Goal: Task Accomplishment & Management: Manage account settings

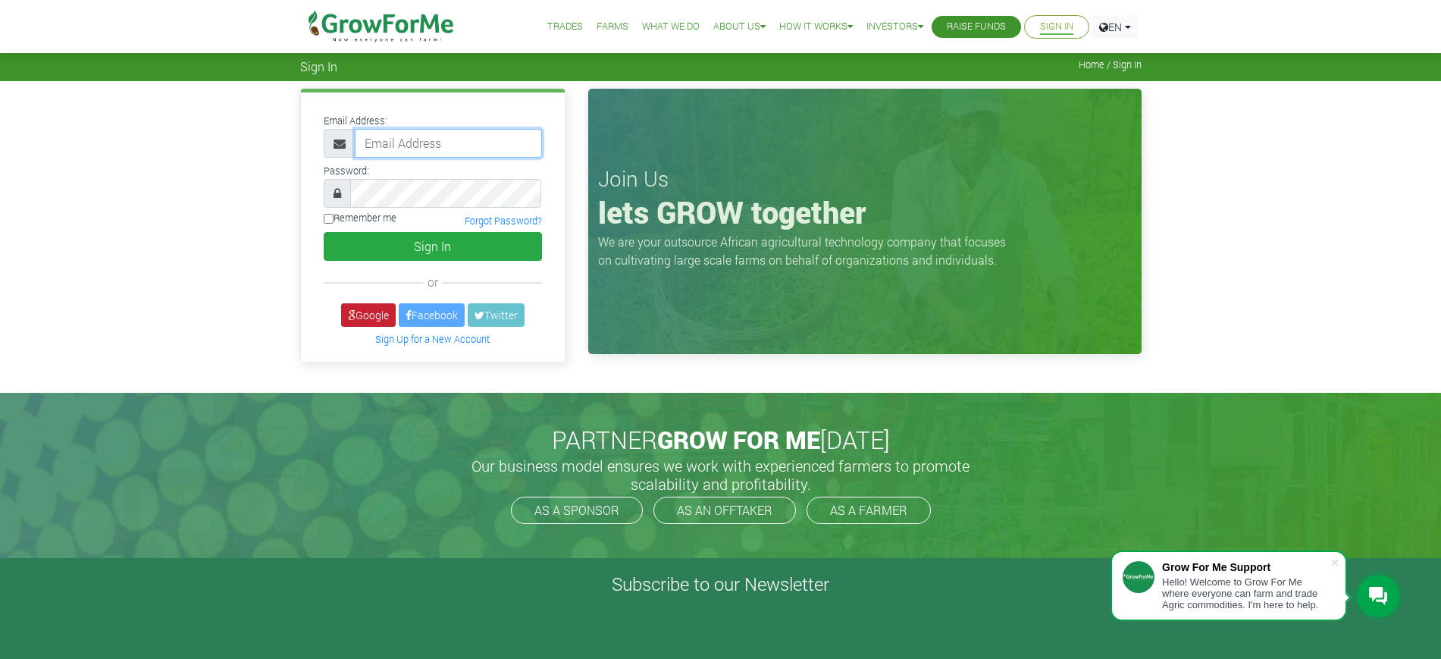
type input "mawuli@growforme.com"
click at [374, 318] on link "Google" at bounding box center [368, 315] width 55 height 24
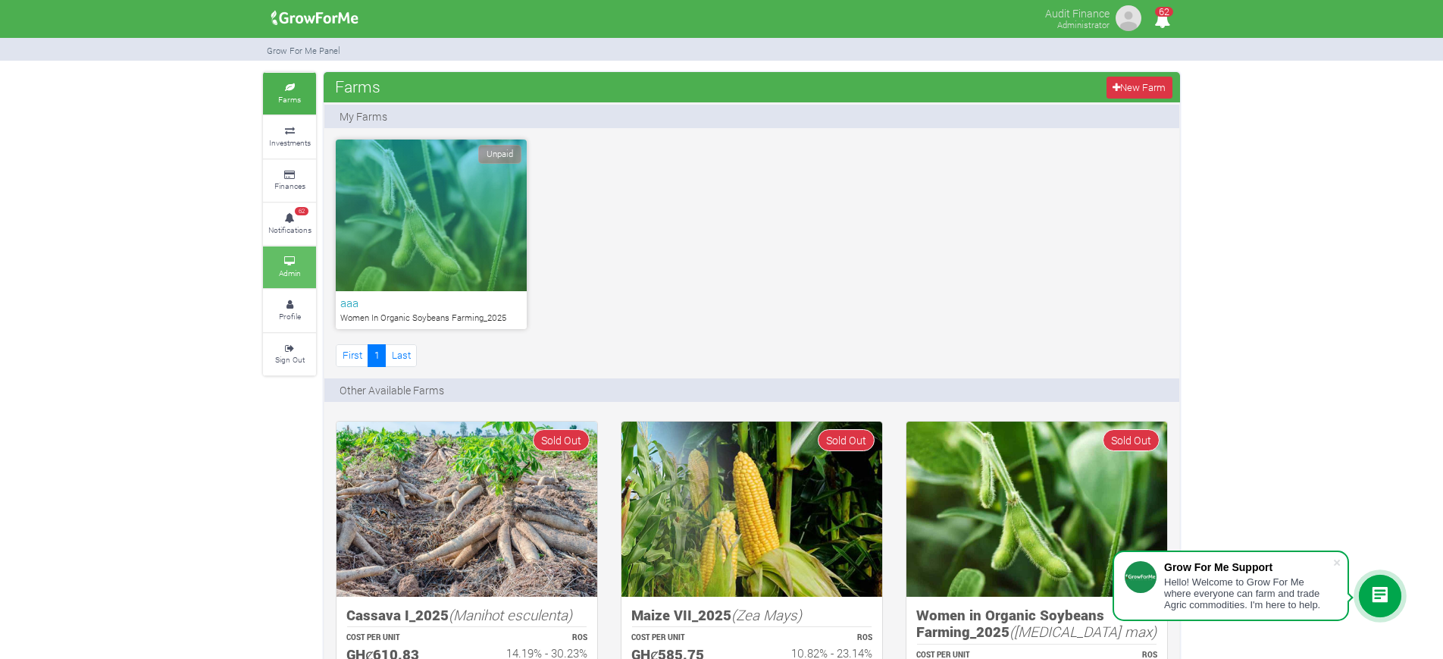
click at [302, 268] on link "Admin" at bounding box center [289, 267] width 53 height 42
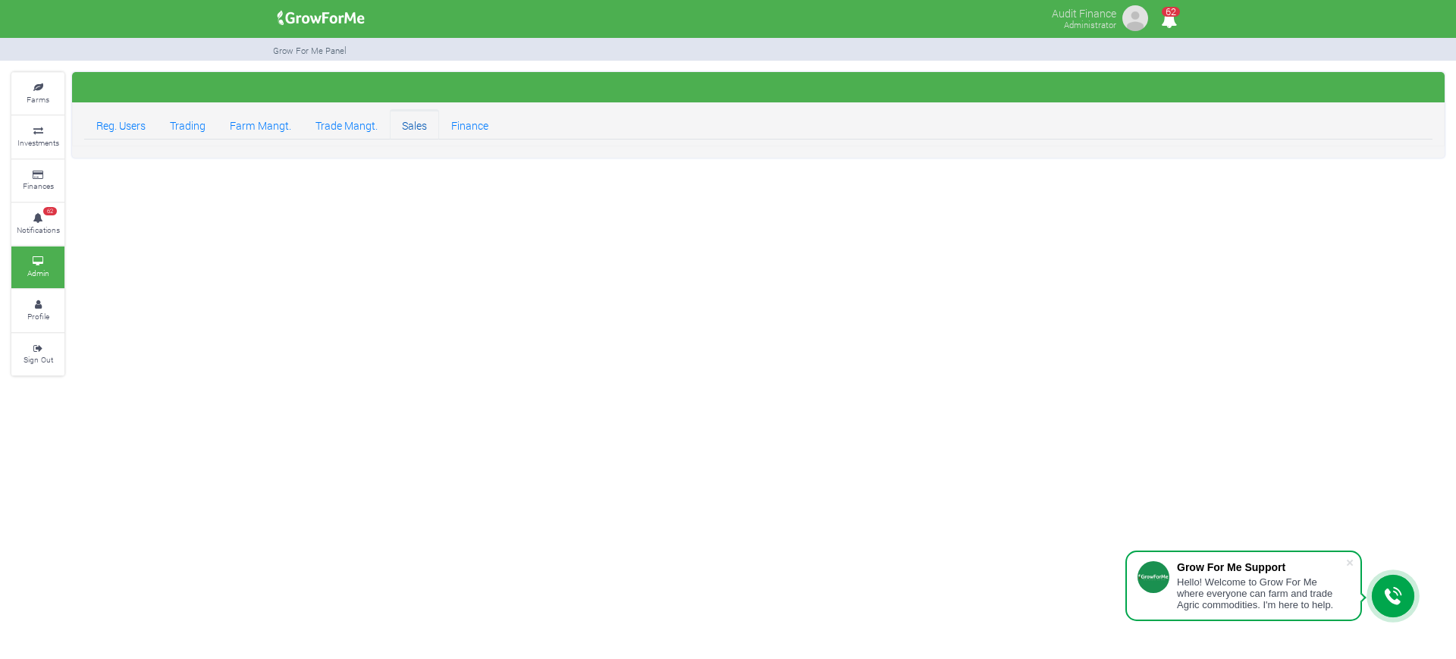
click at [417, 130] on link "Sales" at bounding box center [414, 124] width 49 height 30
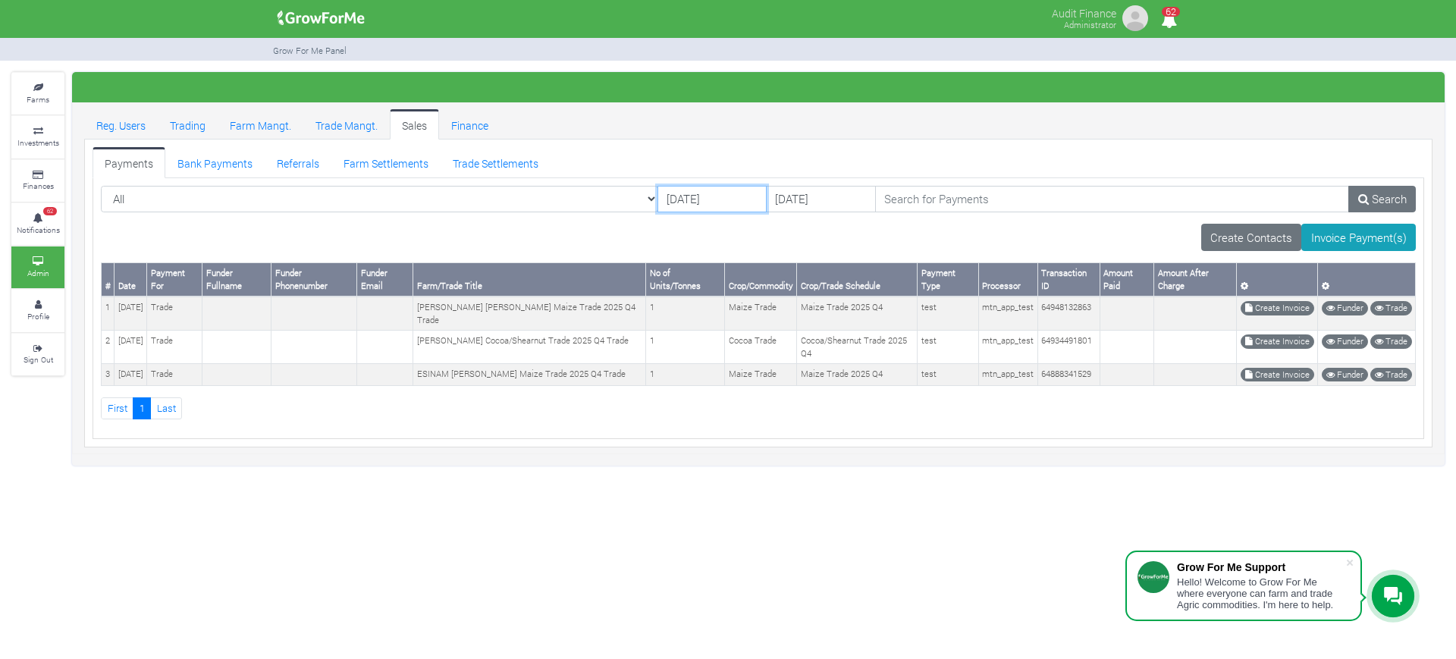
click at [657, 197] on input "[DATE]" at bounding box center [711, 199] width 109 height 27
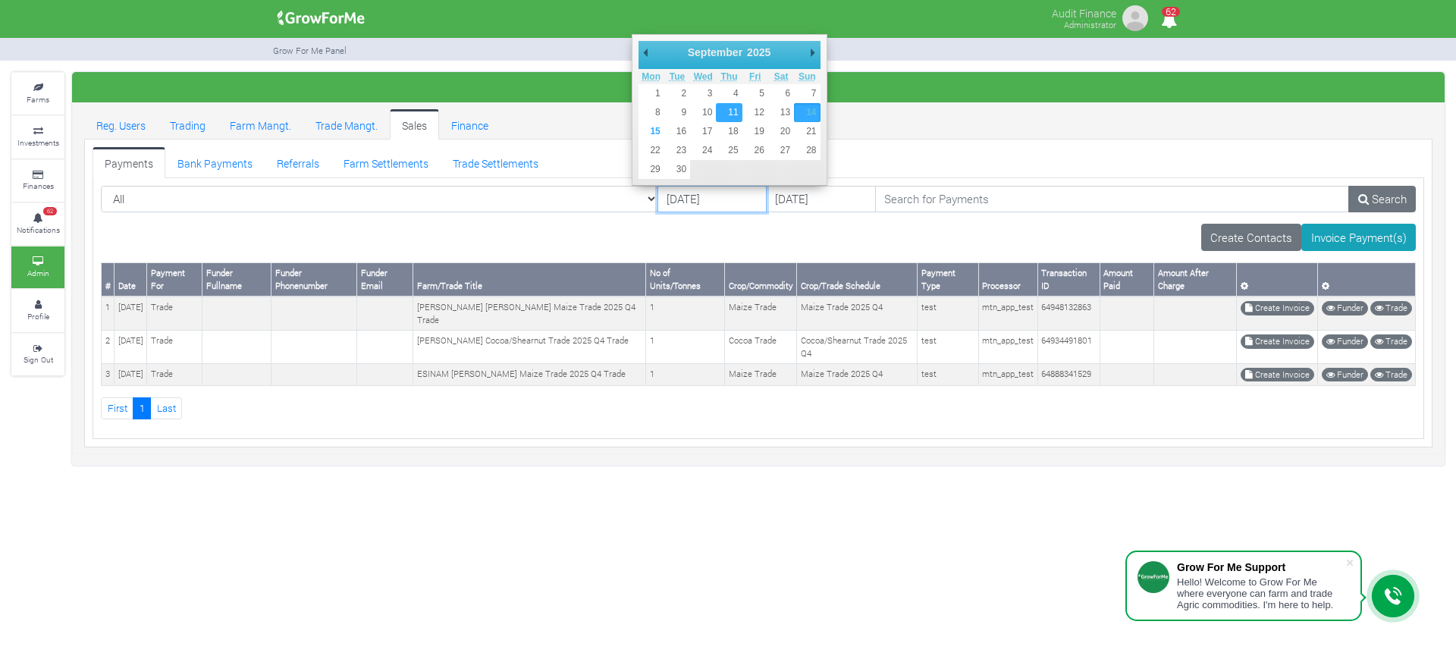
type input "[DATE]"
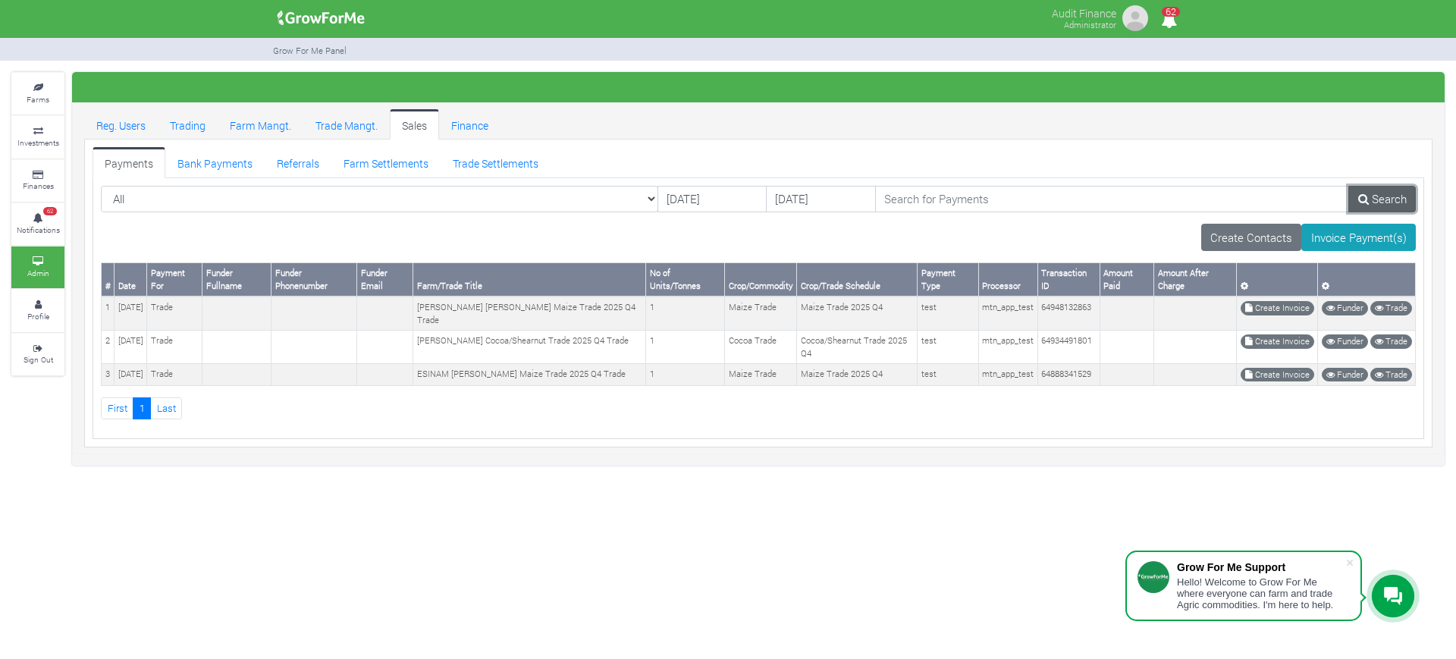
click at [1364, 196] on icon at bounding box center [1363, 198] width 11 height 11
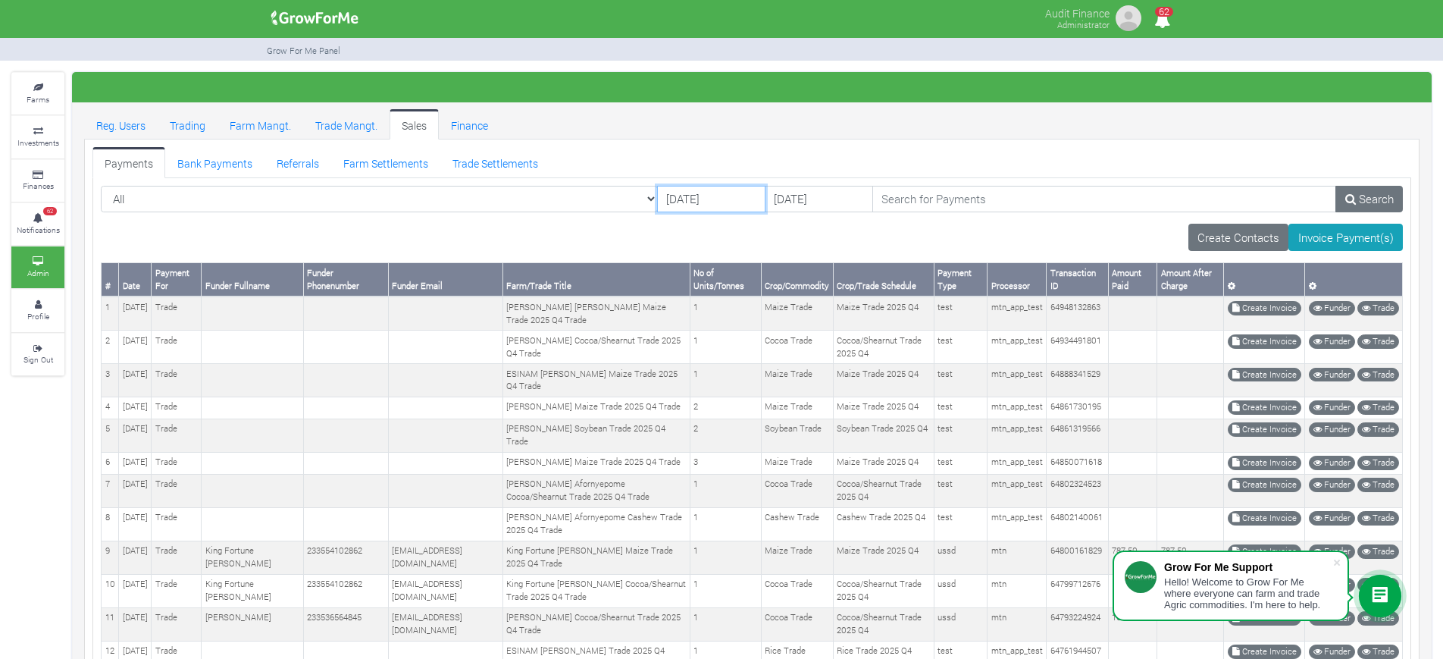
click at [657, 196] on input "11/09/2025" at bounding box center [711, 199] width 108 height 27
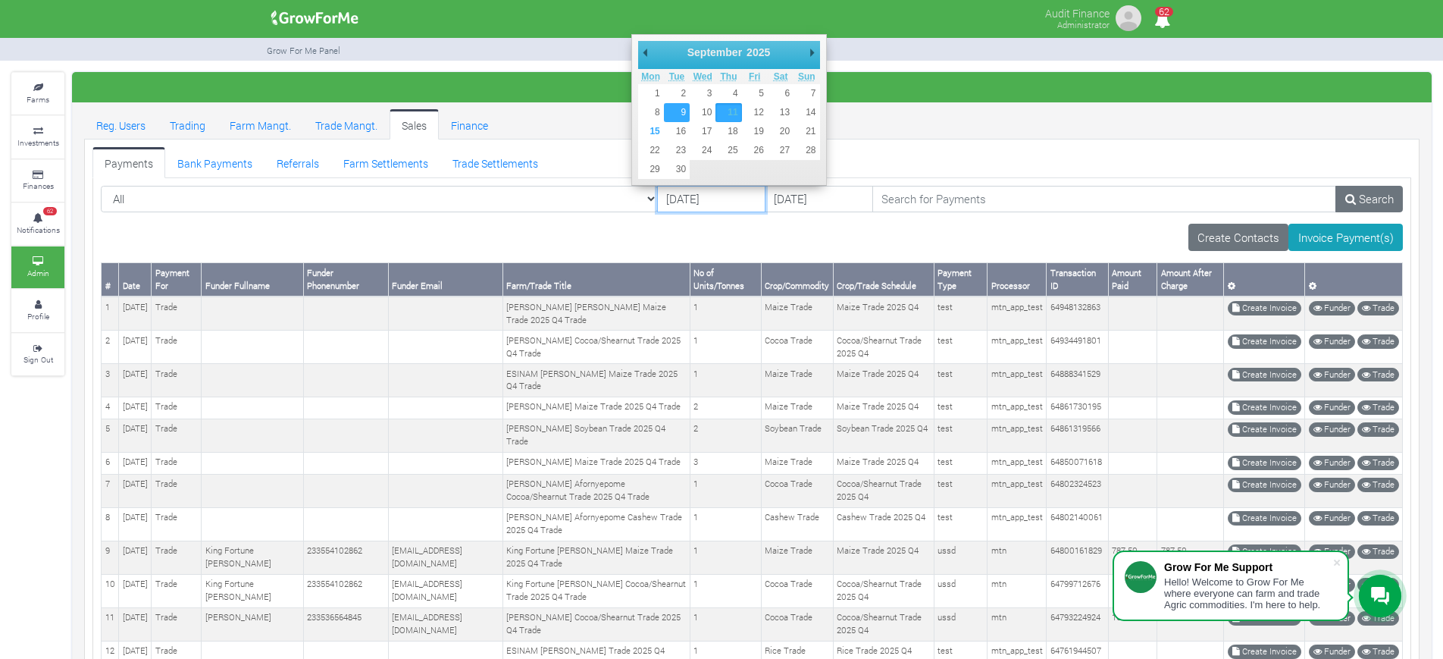
type input "09/09/2025"
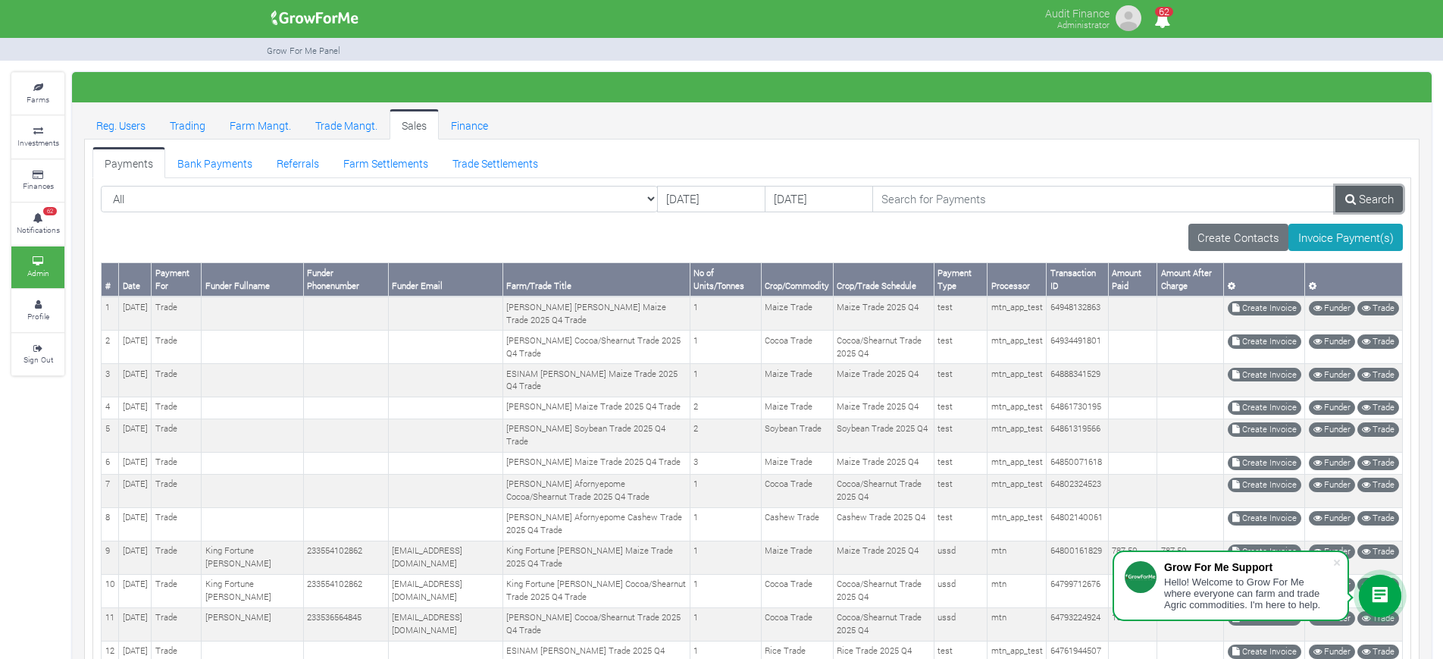
click at [1383, 201] on link "Search" at bounding box center [1369, 199] width 67 height 27
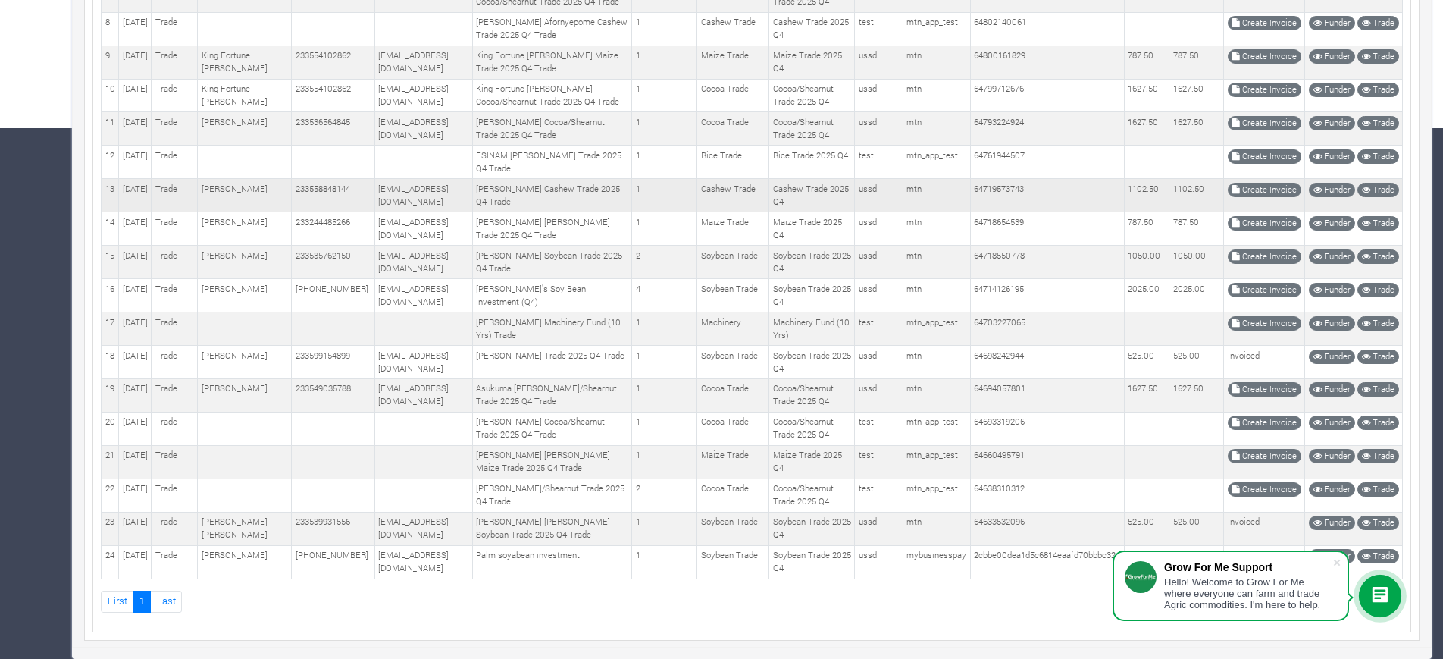
scroll to position [826, 0]
click at [1245, 382] on link "Create Invoice" at bounding box center [1265, 389] width 74 height 14
click at [1283, 382] on link "Create Invoice" at bounding box center [1265, 389] width 74 height 14
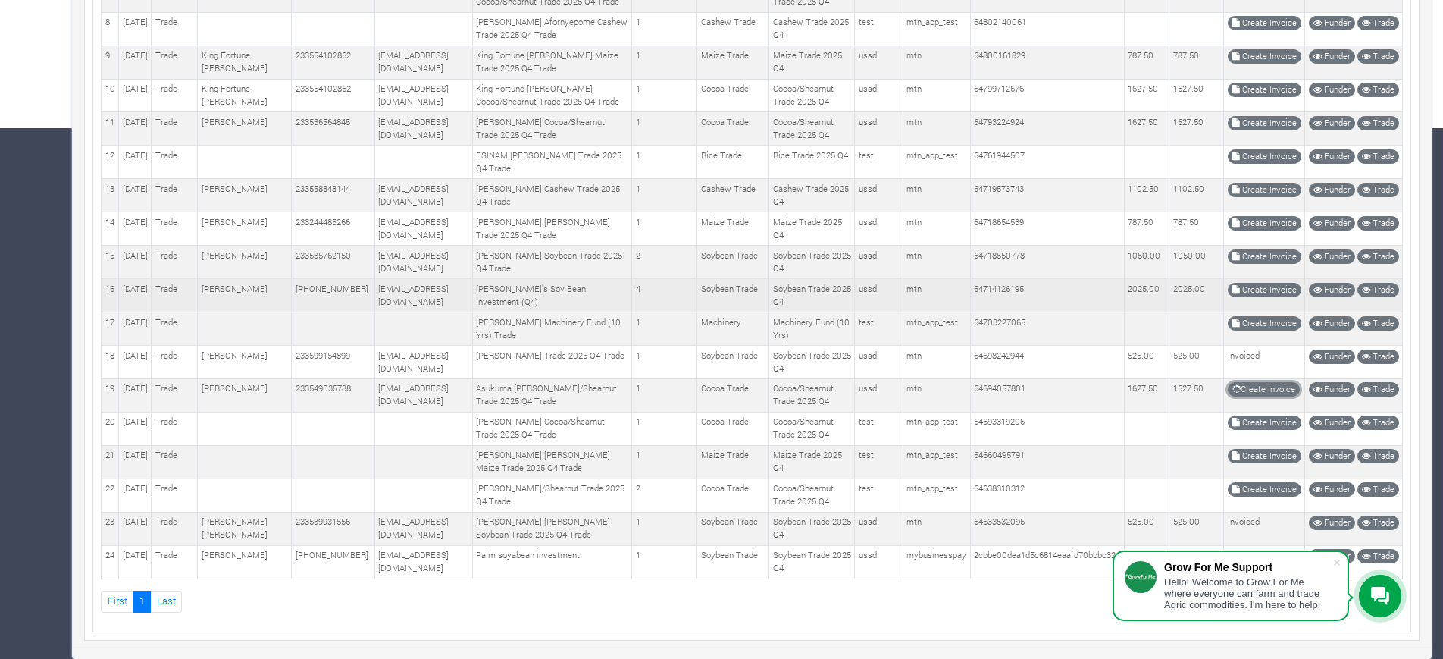
scroll to position [732, 0]
click at [1238, 286] on icon at bounding box center [1237, 290] width 8 height 8
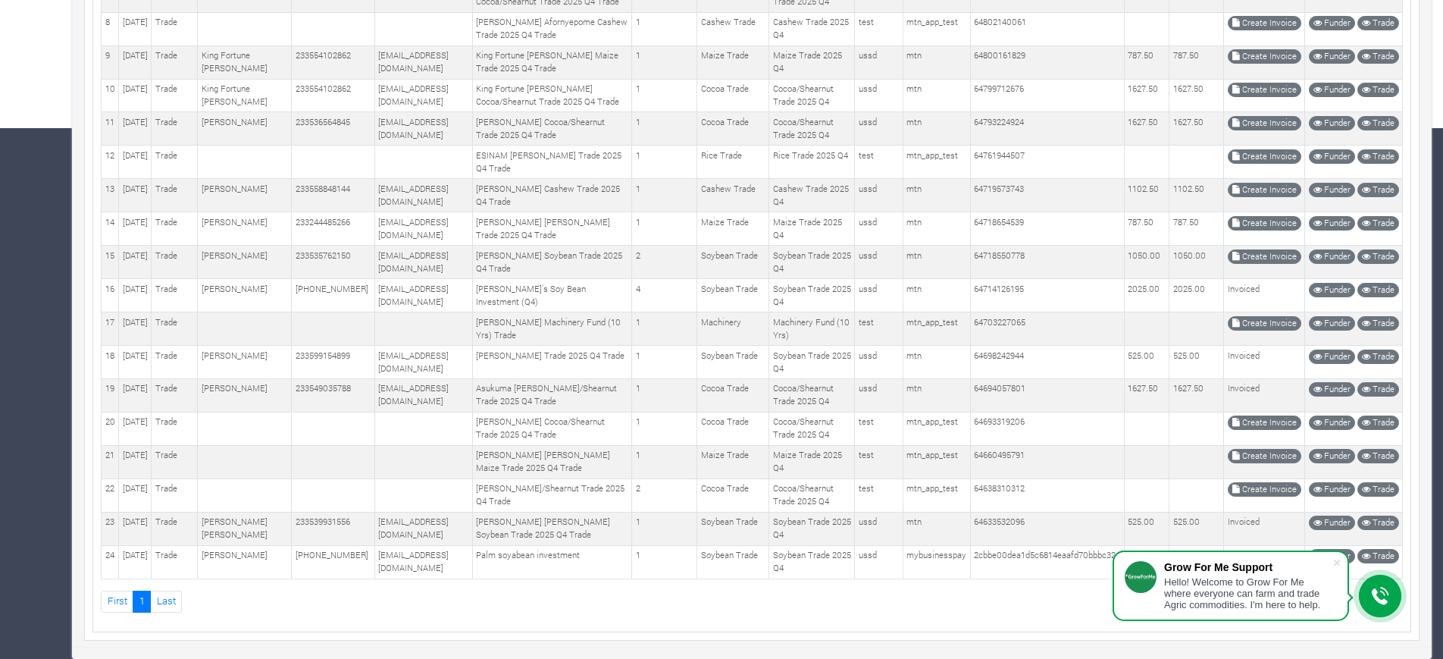
scroll to position [732, 0]
click at [1254, 249] on link "Create Invoice" at bounding box center [1265, 256] width 74 height 14
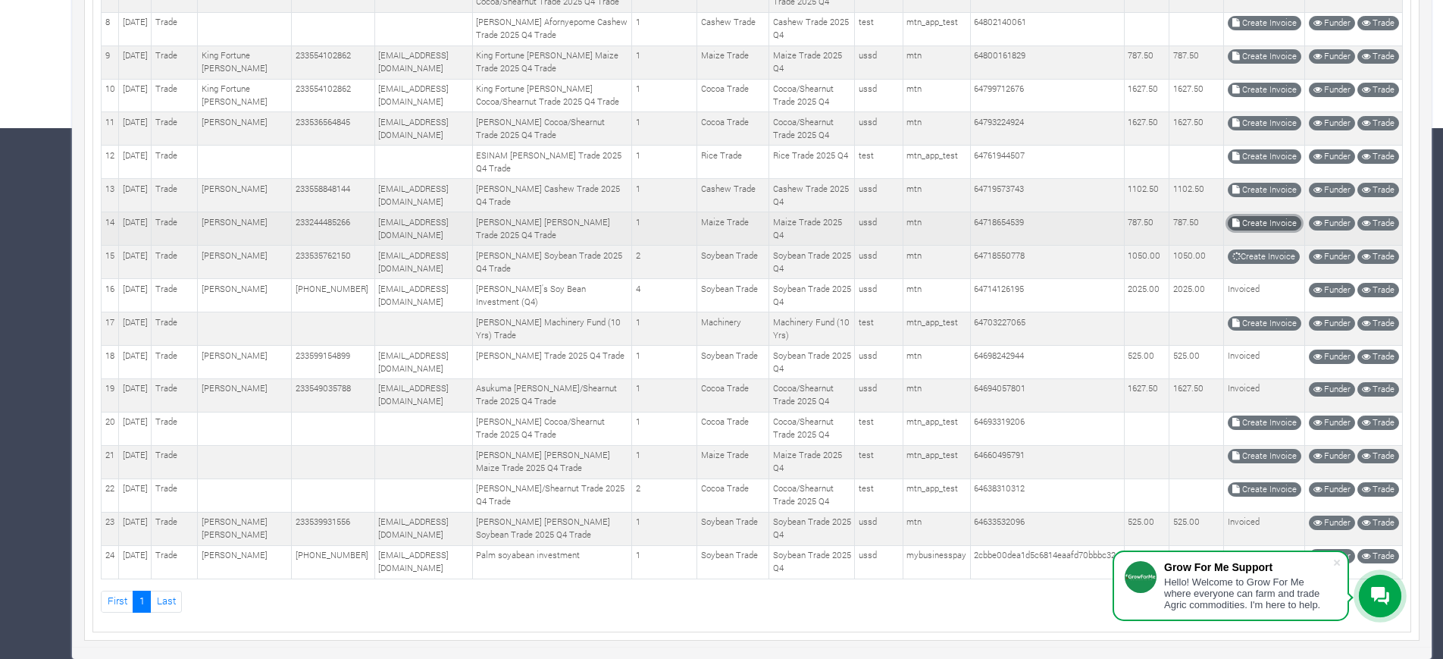
click at [1246, 216] on link "Create Invoice" at bounding box center [1265, 223] width 74 height 14
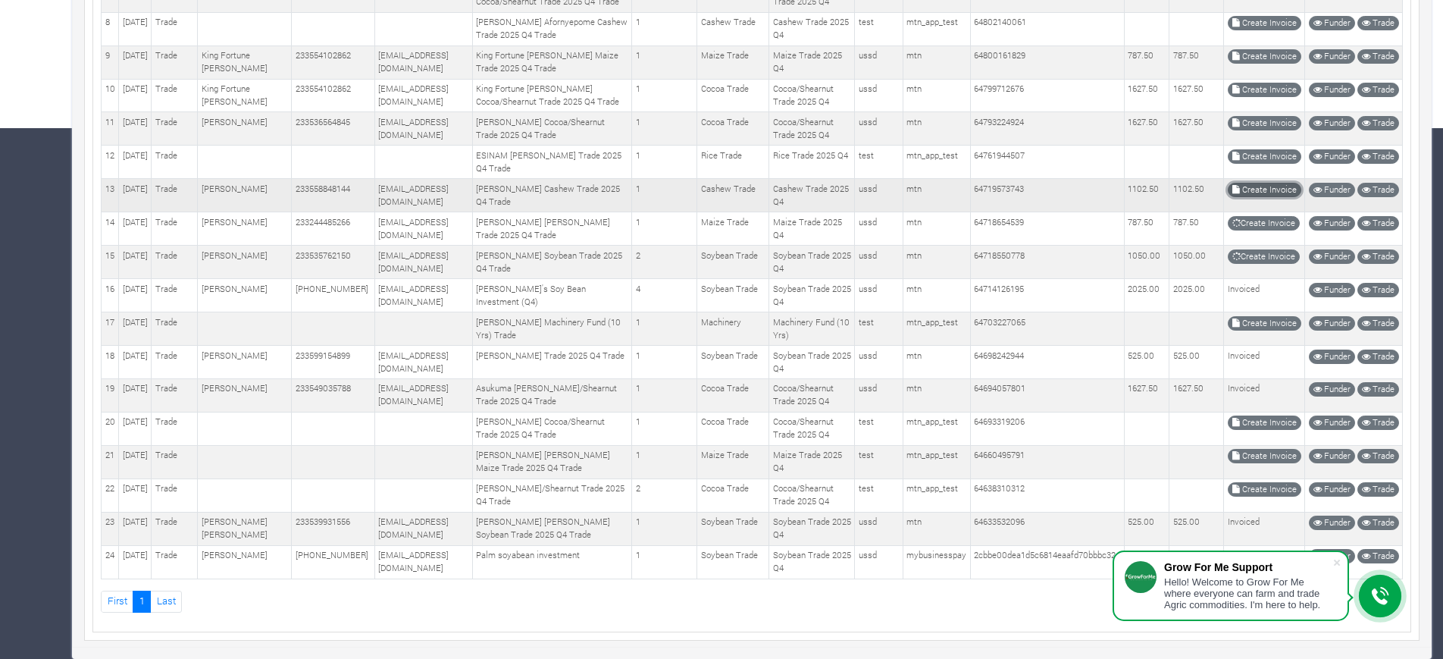
click at [1247, 183] on link "Create Invoice" at bounding box center [1265, 190] width 74 height 14
click at [1252, 130] on link "Create Invoice" at bounding box center [1265, 123] width 74 height 14
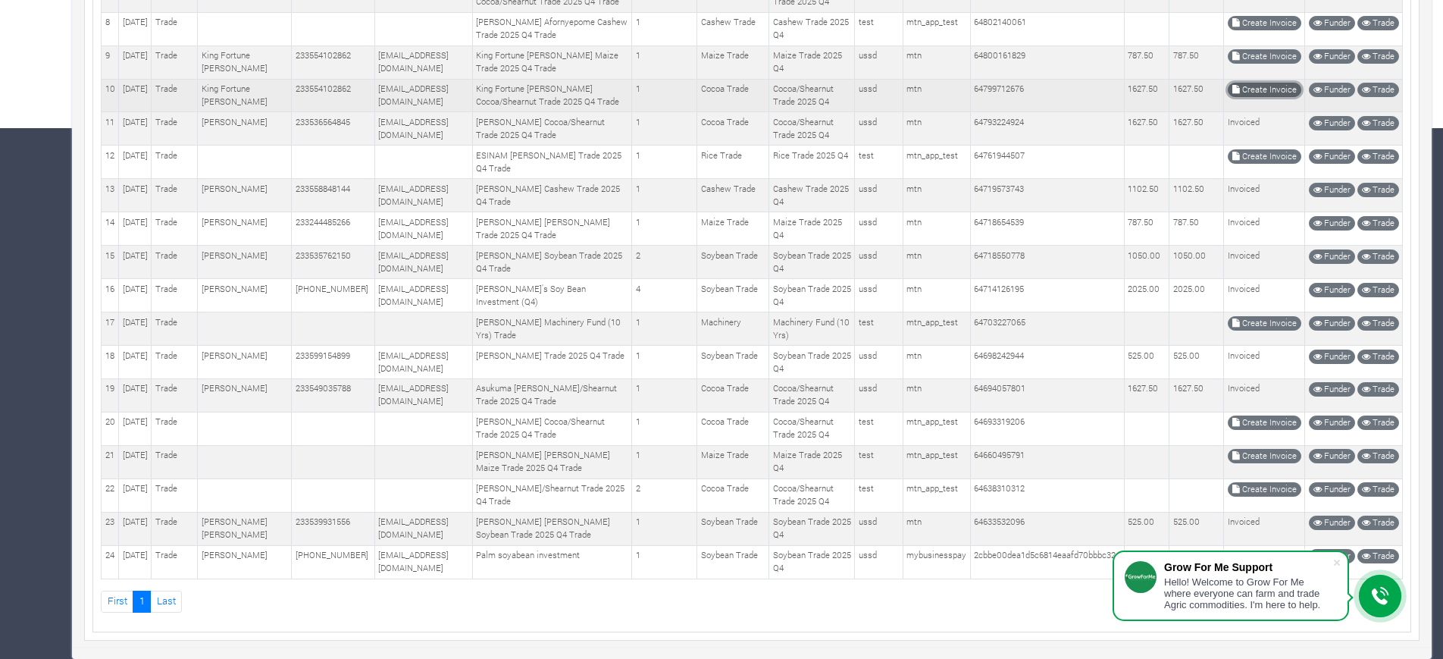
click at [1240, 94] on icon at bounding box center [1237, 90] width 8 height 8
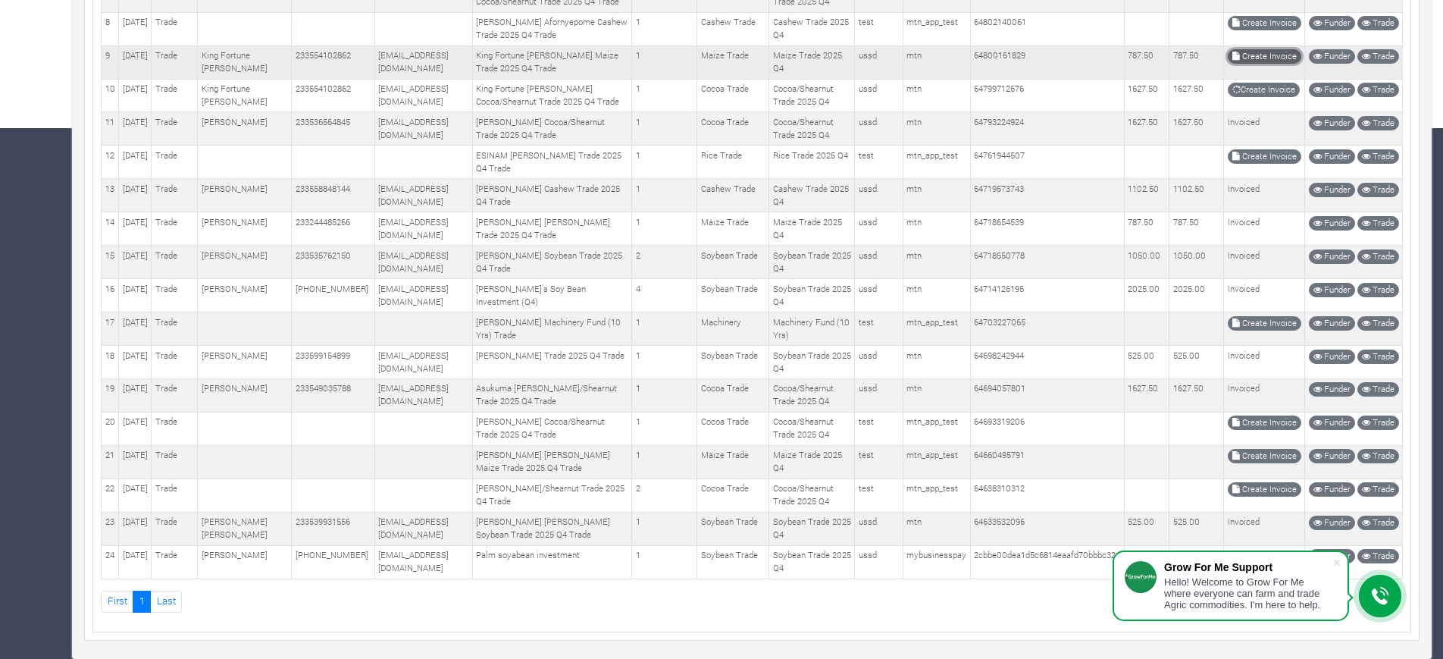
click at [1276, 64] on link "Create Invoice" at bounding box center [1265, 56] width 74 height 14
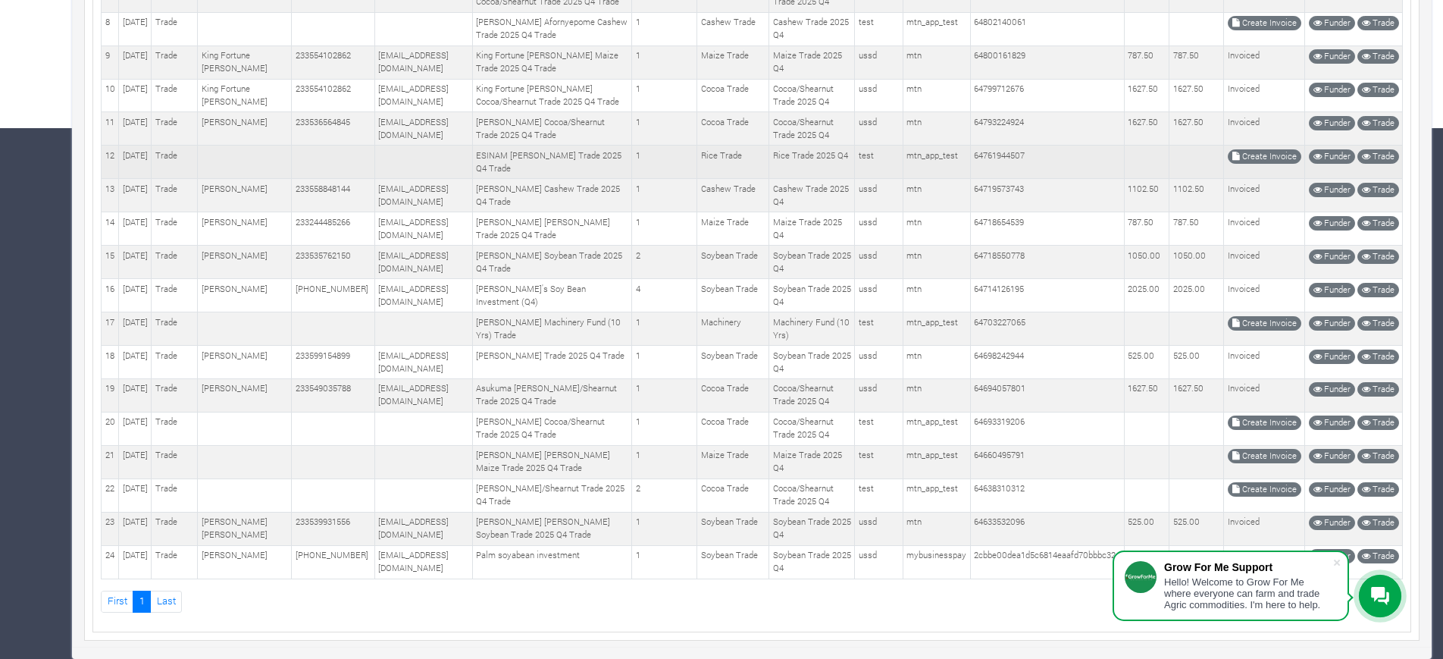
scroll to position [447, 0]
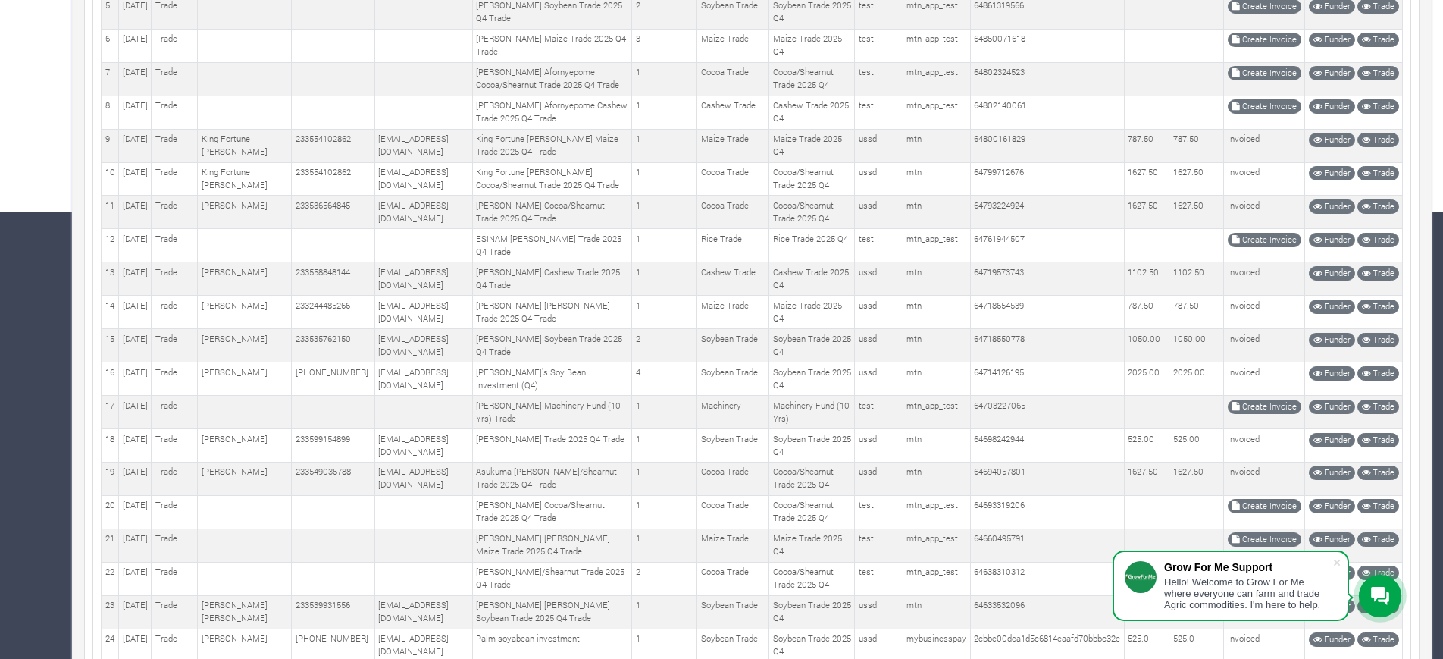
click at [1231, 584] on div "Hello! Welcome to Grow For Me where everyone can farm and trade Agric commoditi…" at bounding box center [1248, 593] width 168 height 34
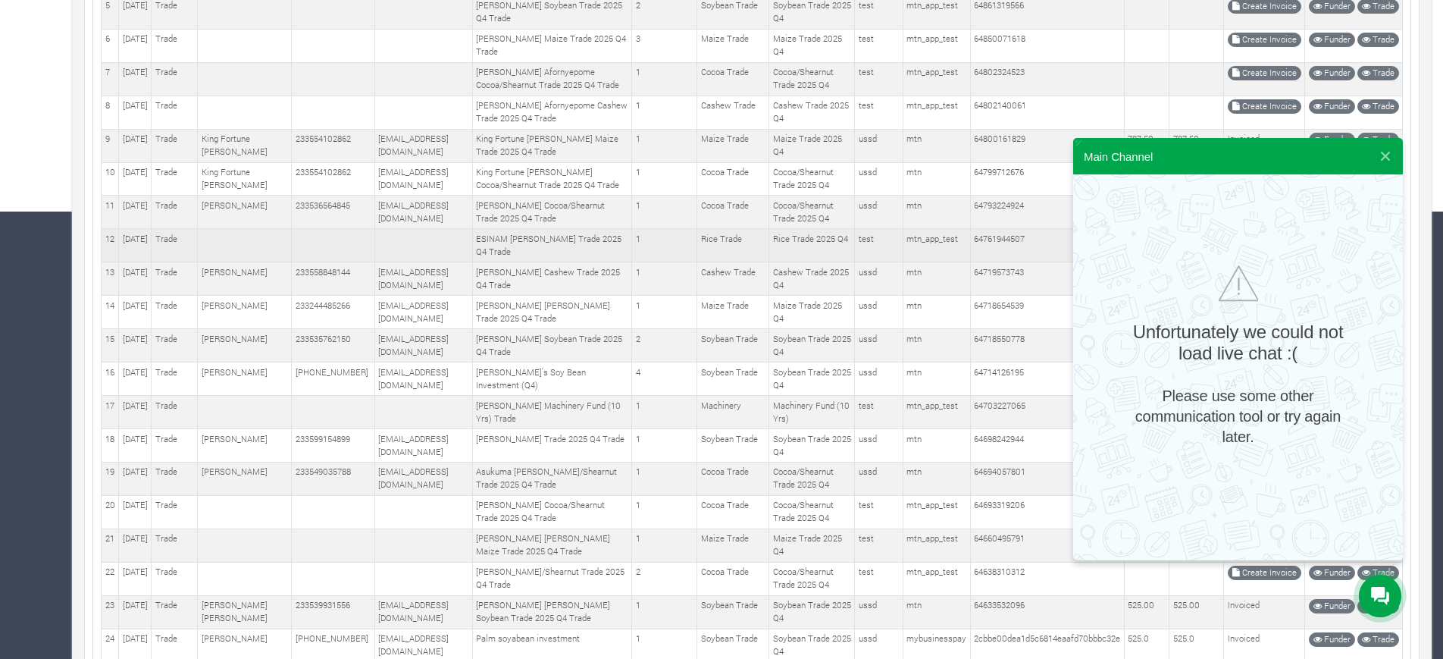
click at [769, 262] on td "Rice Trade 2025 Q4" at bounding box center [812, 245] width 86 height 33
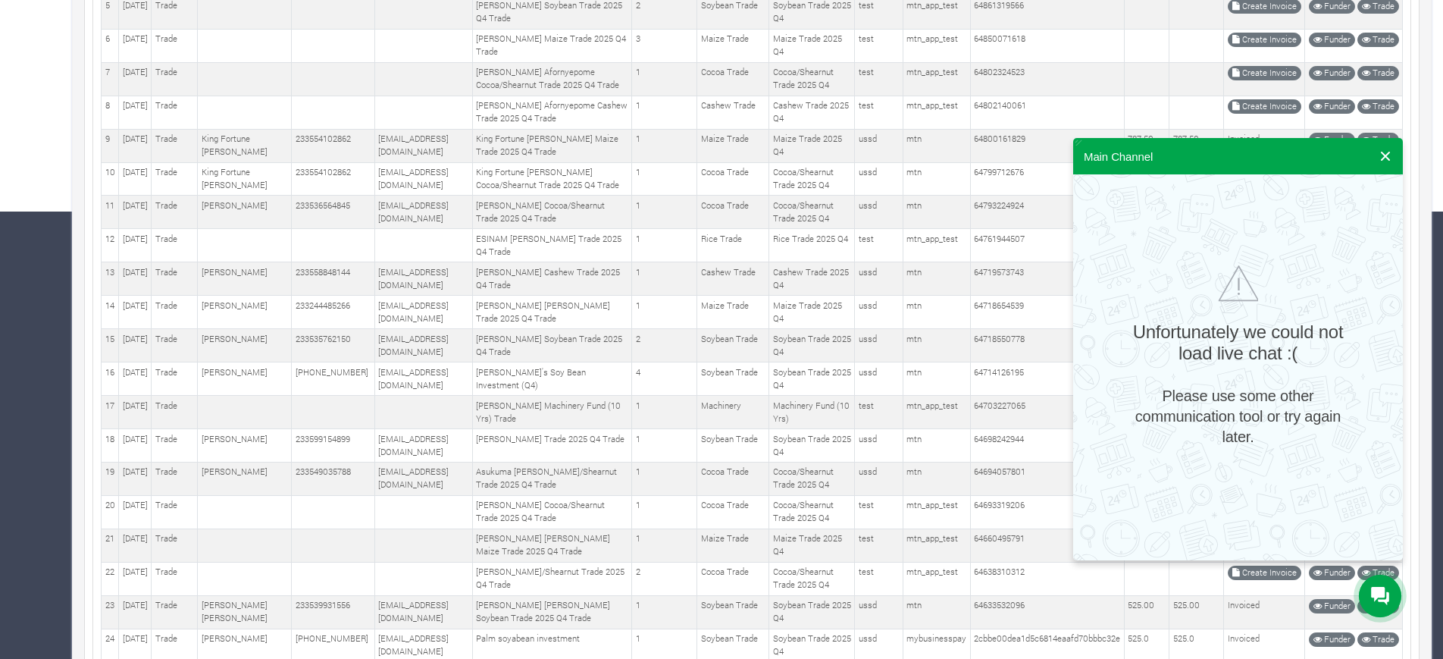
click at [1381, 156] on button at bounding box center [1385, 156] width 27 height 36
